Goal: Check status: Check status

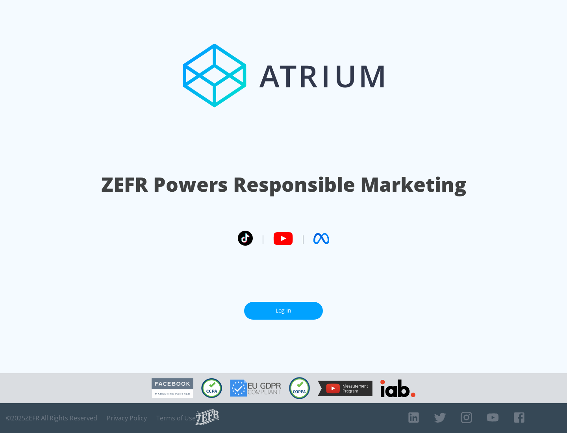
click at [284, 308] on link "Log In" at bounding box center [283, 311] width 79 height 18
